Goal: Information Seeking & Learning: Learn about a topic

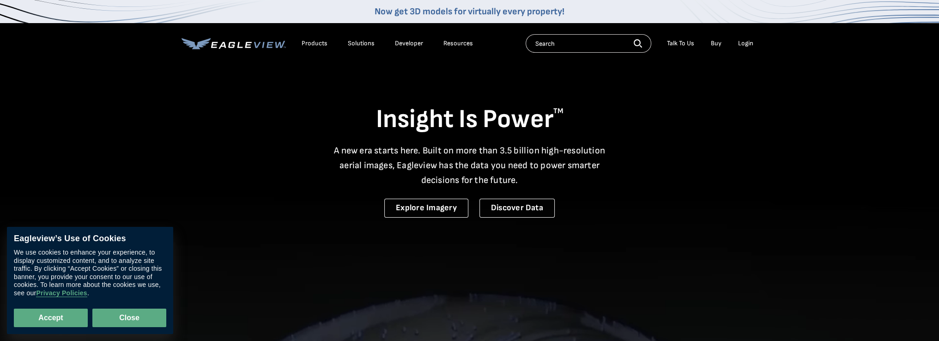
click at [130, 316] on button "Close" at bounding box center [129, 318] width 74 height 18
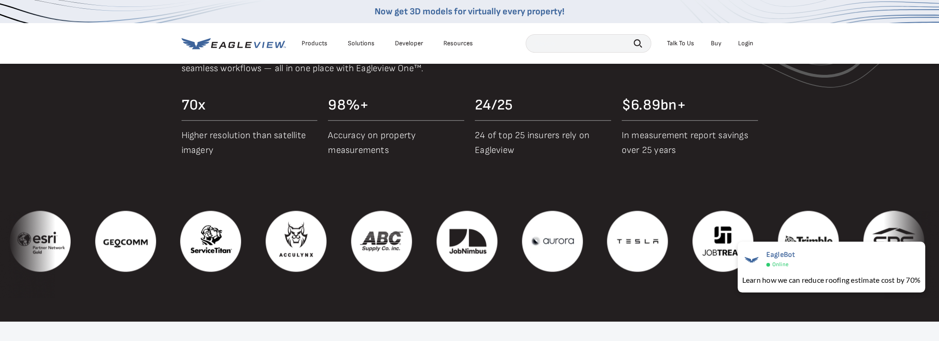
scroll to position [1155, 0]
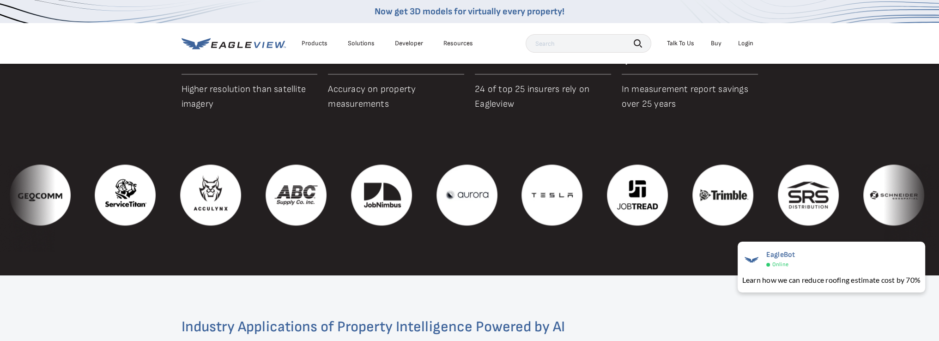
click at [582, 185] on img at bounding box center [552, 194] width 61 height 61
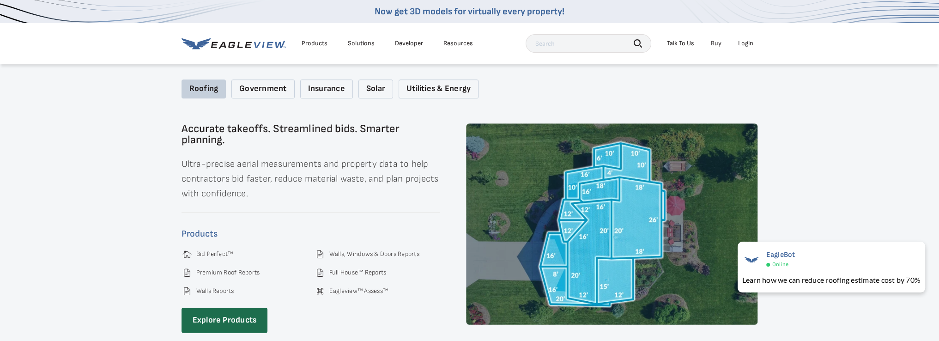
scroll to position [1386, 0]
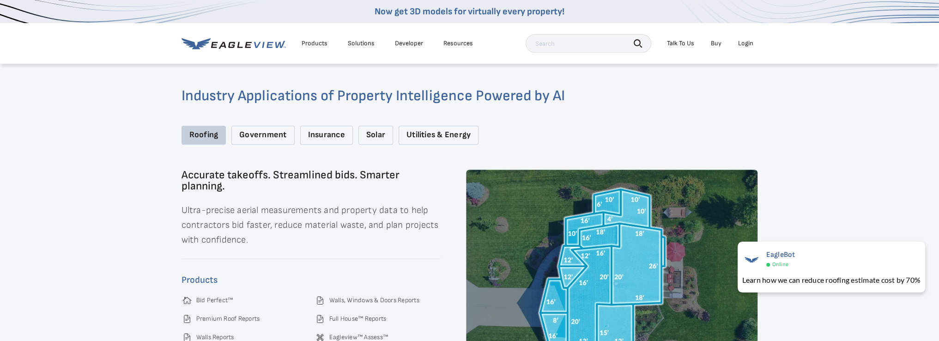
click at [264, 129] on div "Government" at bounding box center [262, 135] width 63 height 19
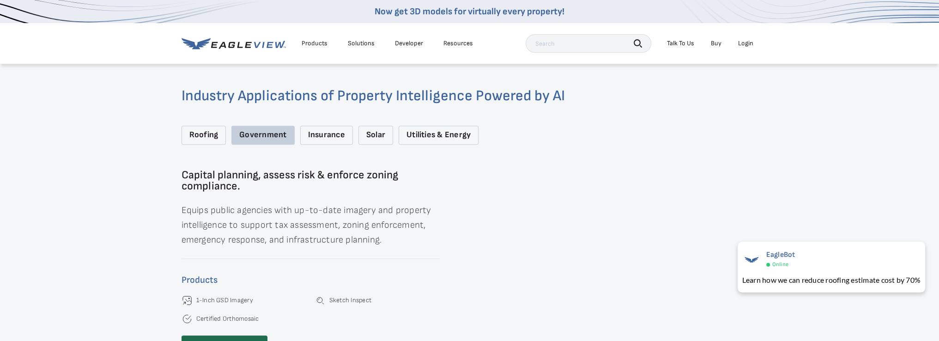
scroll to position [1432, 0]
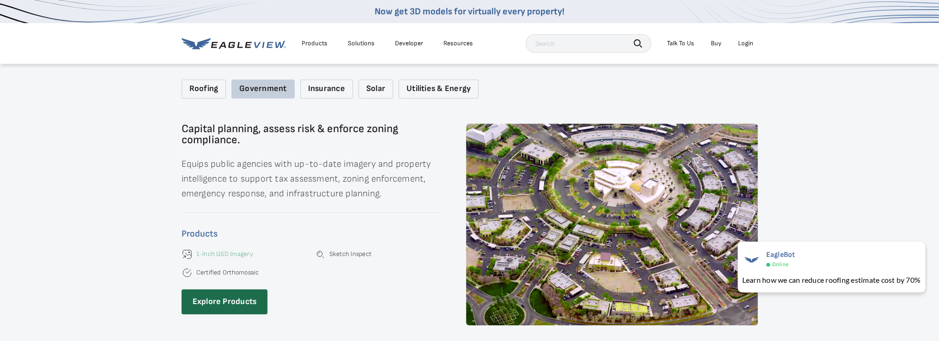
click at [215, 250] on link "1-Inch GSD Imagery" at bounding box center [224, 254] width 57 height 8
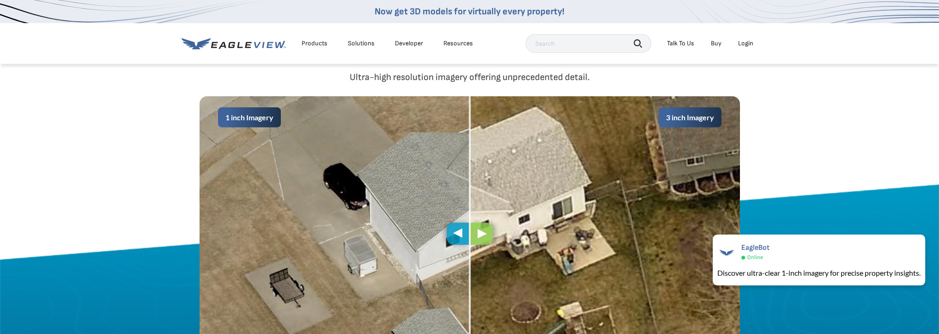
scroll to position [508, 0]
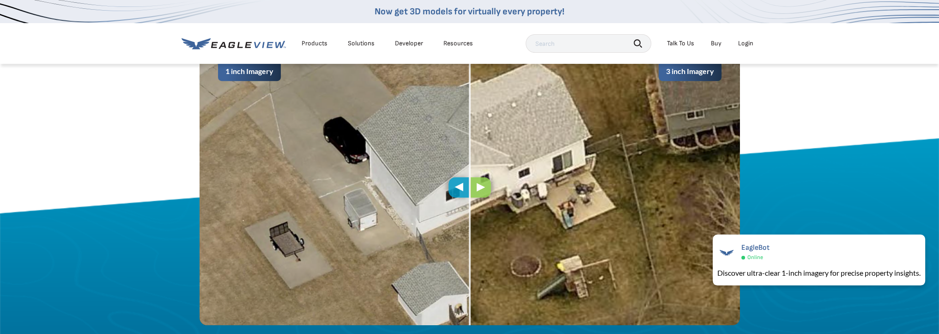
click at [469, 189] on span at bounding box center [470, 187] width 2 height 275
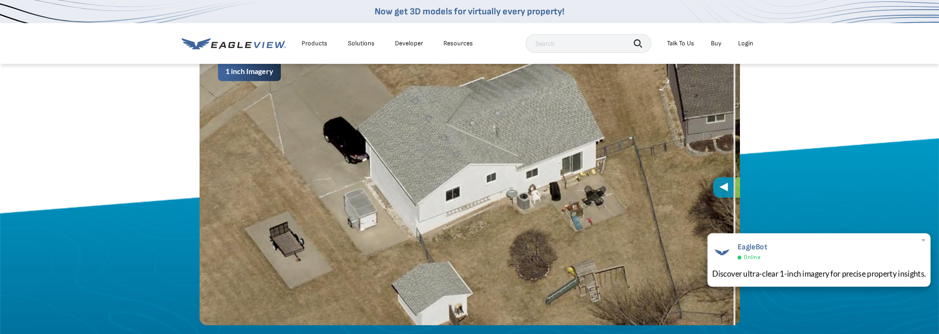
drag, startPoint x: 469, startPoint y: 187, endPoint x: 760, endPoint y: 274, distance: 303.3
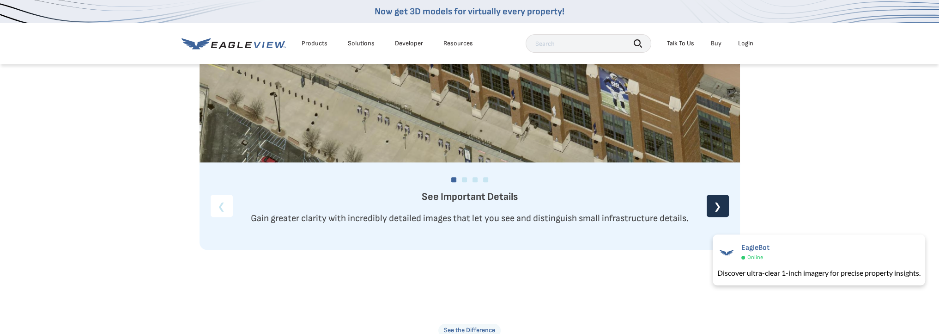
scroll to position [1062, 0]
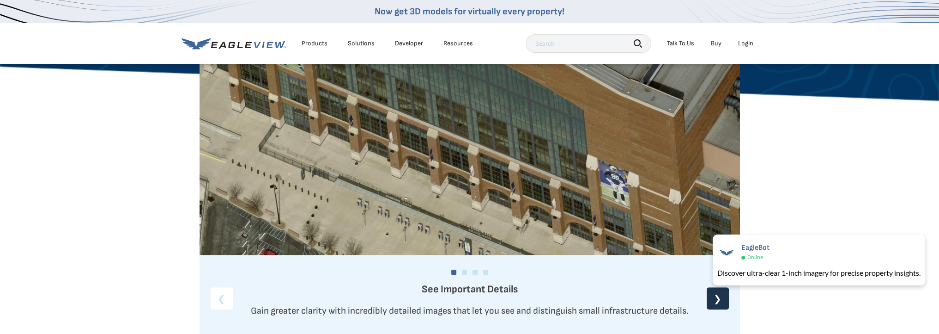
click at [716, 297] on div "❯" at bounding box center [718, 298] width 22 height 22
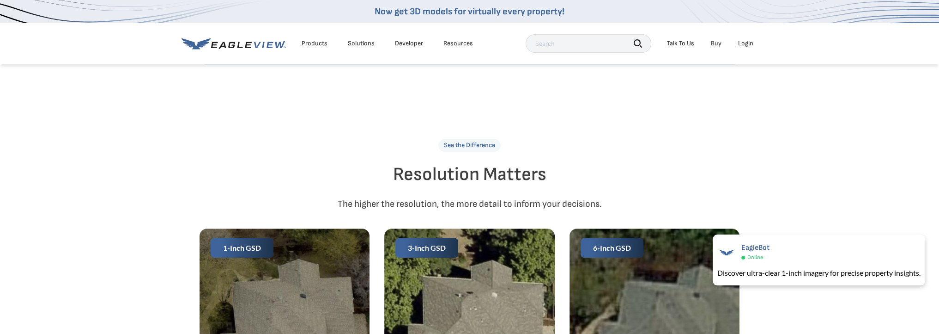
scroll to position [1386, 0]
